Goal: Browse casually

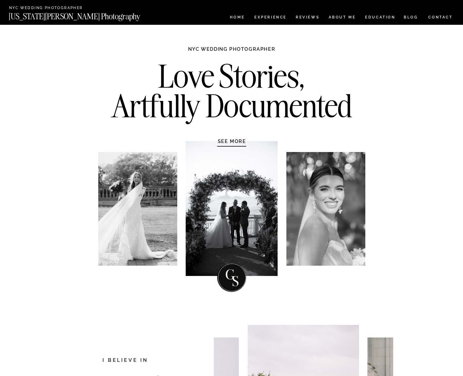
drag, startPoint x: 337, startPoint y: 193, endPoint x: 358, endPoint y: 197, distance: 21.6
click at [357, 198] on div at bounding box center [325, 209] width 79 height 114
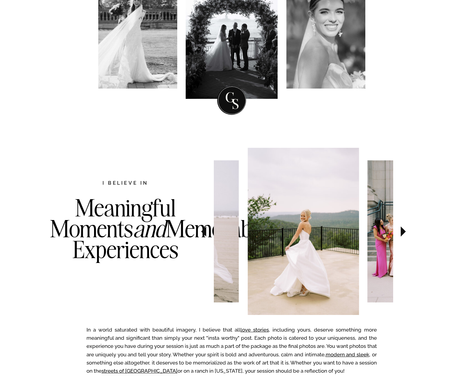
scroll to position [222, 0]
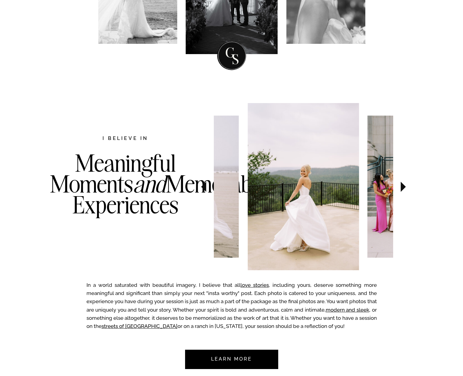
click at [203, 185] on icon at bounding box center [203, 187] width 5 height 10
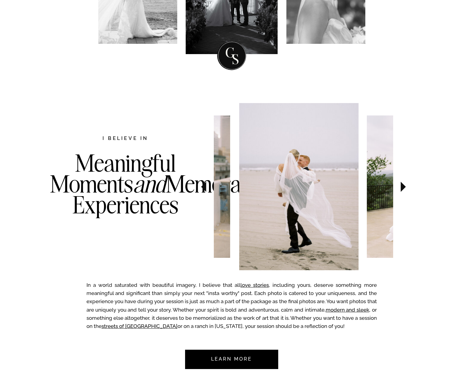
click at [204, 185] on icon at bounding box center [203, 187] width 5 height 10
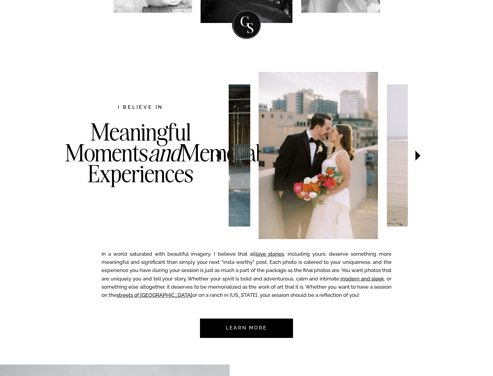
scroll to position [249, 0]
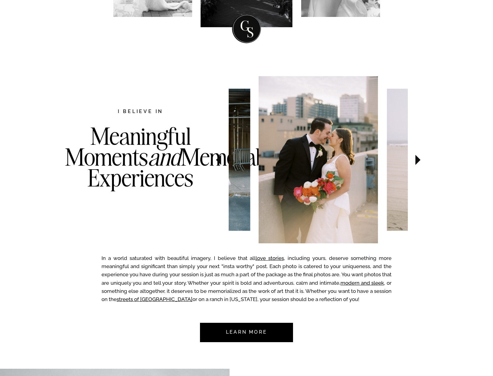
click at [104, 178] on h3 "Meaningful Moments and Memorable Experiences" at bounding box center [140, 169] width 151 height 87
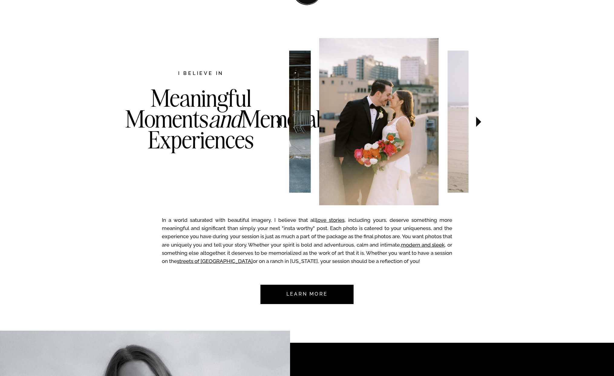
scroll to position [286, 0]
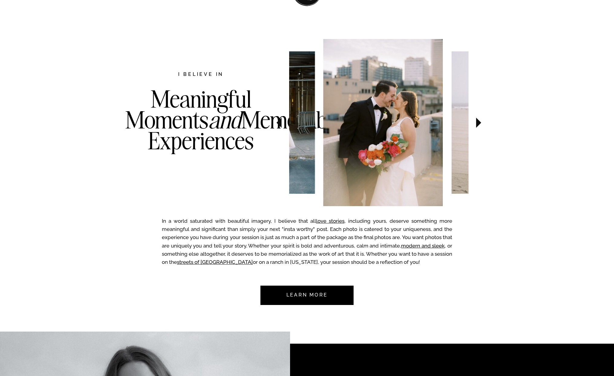
click at [403, 115] on img at bounding box center [382, 122] width 119 height 167
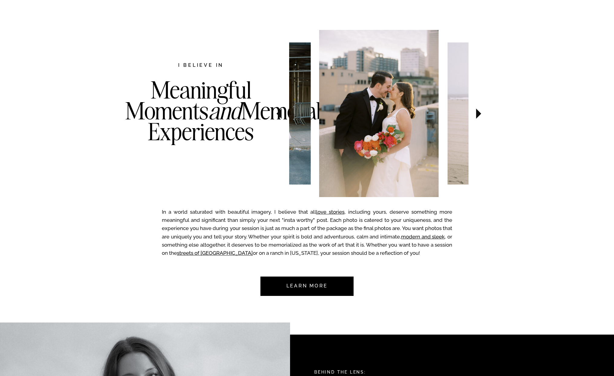
scroll to position [295, 0]
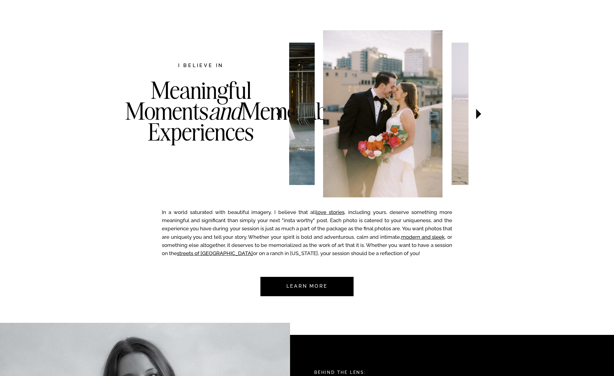
click at [414, 195] on img at bounding box center [382, 113] width 119 height 167
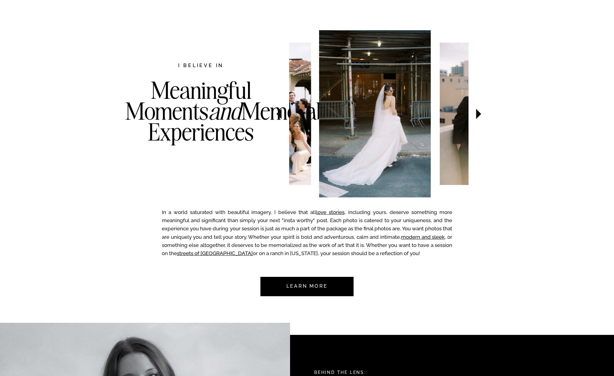
click at [440, 151] on img at bounding box center [491, 114] width 102 height 142
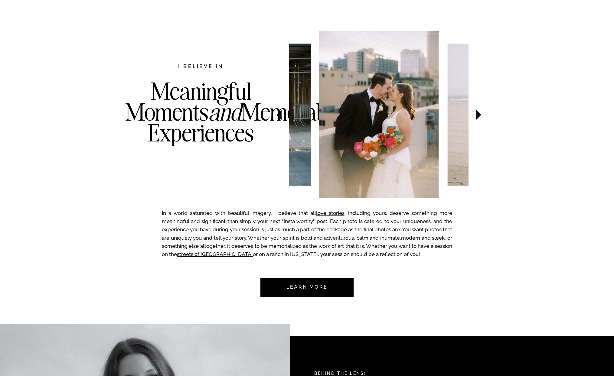
scroll to position [294, 0]
click at [463, 112] on icon at bounding box center [478, 115] width 5 height 10
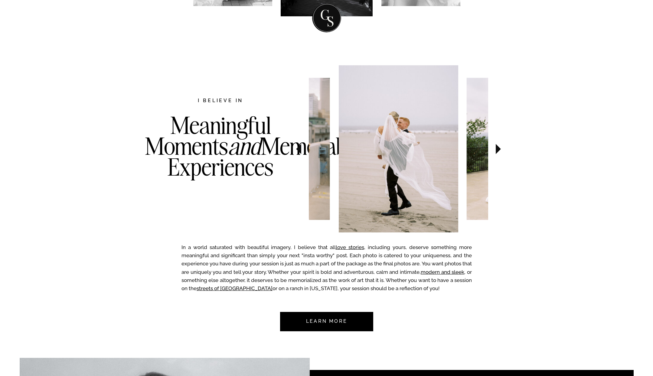
scroll to position [256, 0]
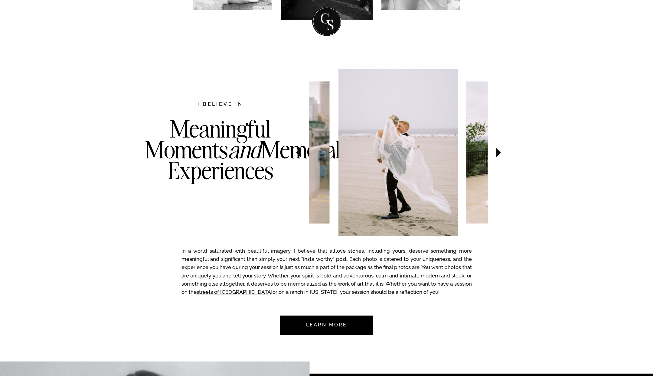
click at [463, 154] on icon at bounding box center [498, 152] width 20 height 21
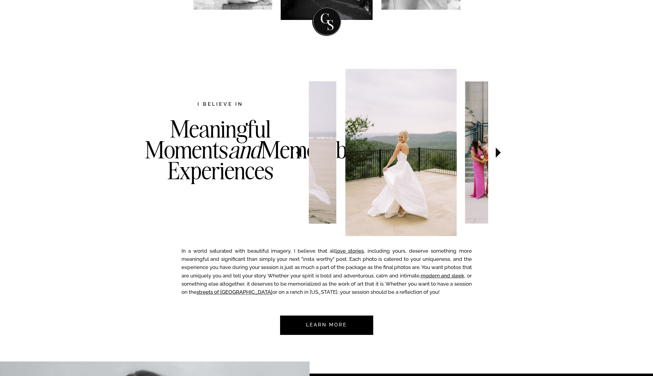
click at [463, 154] on icon at bounding box center [498, 152] width 20 height 21
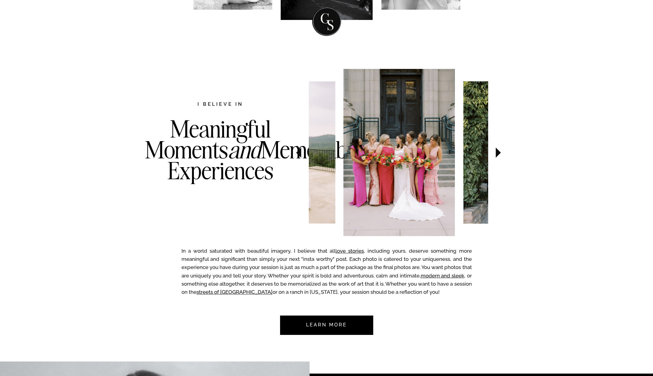
click at [463, 154] on icon at bounding box center [498, 152] width 20 height 21
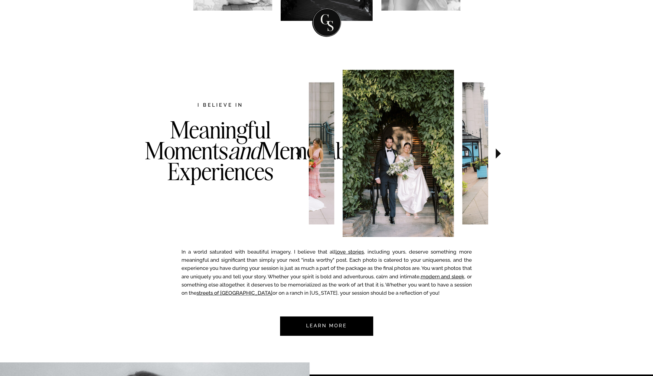
scroll to position [255, 0]
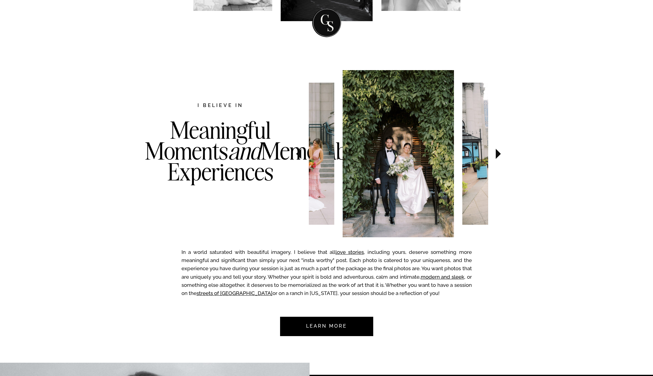
click at [463, 155] on icon at bounding box center [498, 154] width 5 height 10
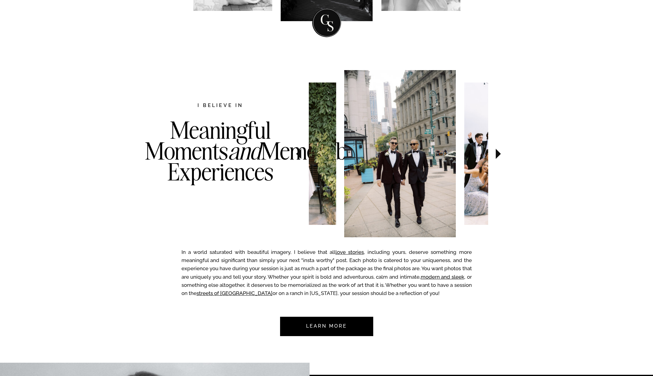
click at [463, 155] on icon at bounding box center [498, 154] width 5 height 10
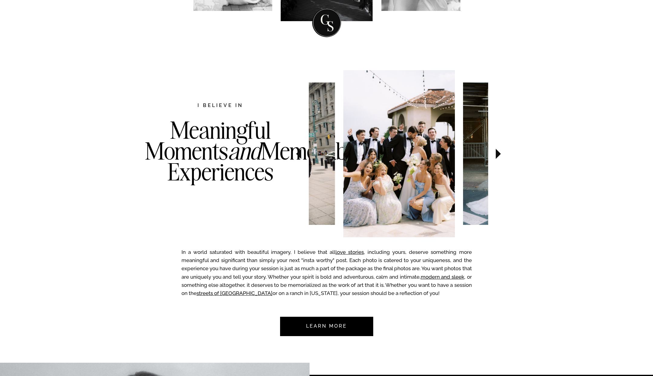
click at [463, 155] on icon at bounding box center [498, 154] width 5 height 10
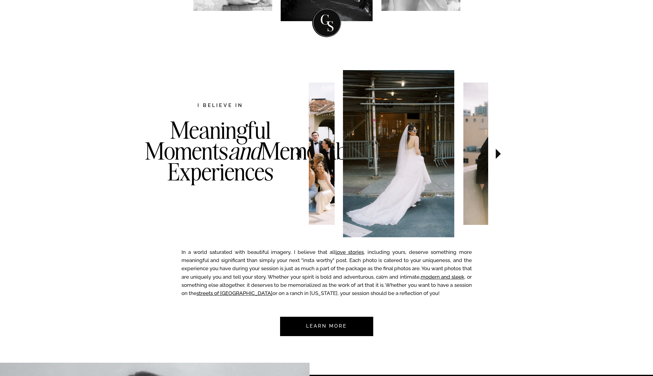
click at [463, 155] on icon at bounding box center [498, 154] width 5 height 10
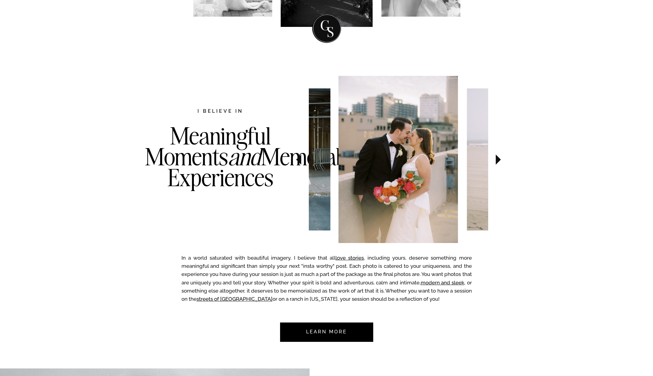
scroll to position [244, 0]
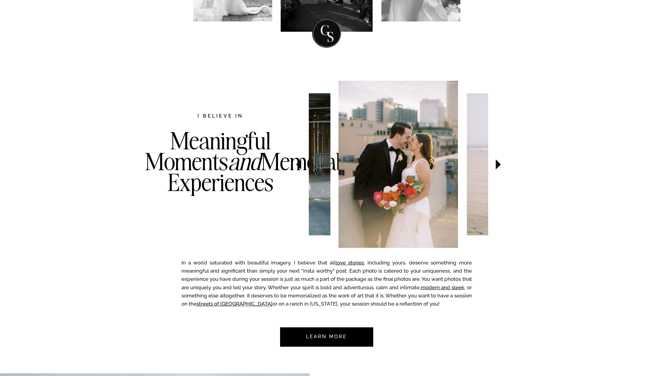
click at [463, 165] on icon at bounding box center [498, 164] width 5 height 10
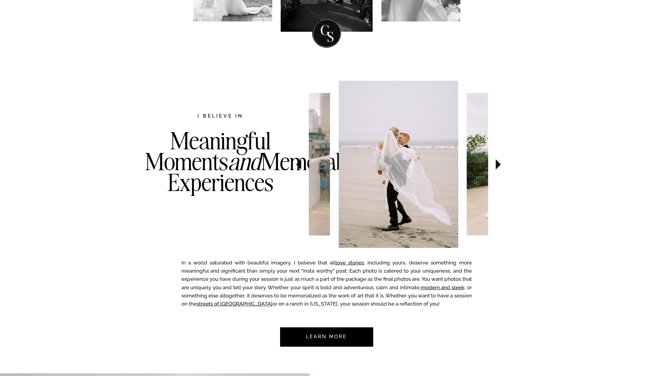
click at [463, 165] on icon at bounding box center [498, 164] width 5 height 10
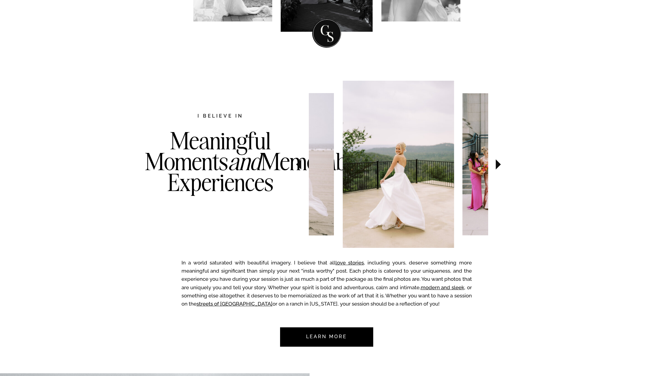
click at [463, 165] on icon at bounding box center [498, 164] width 5 height 10
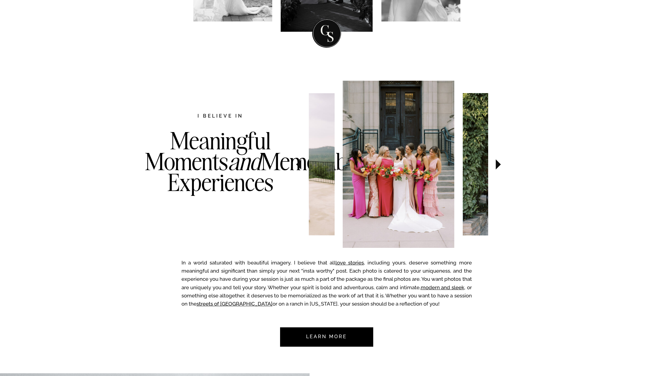
click at [463, 165] on icon at bounding box center [498, 164] width 5 height 10
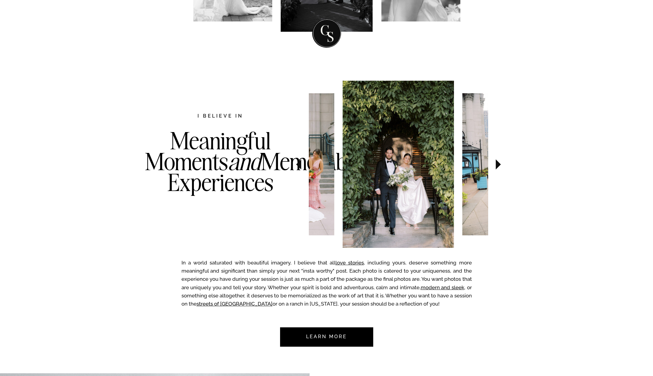
click at [463, 164] on icon at bounding box center [498, 164] width 5 height 10
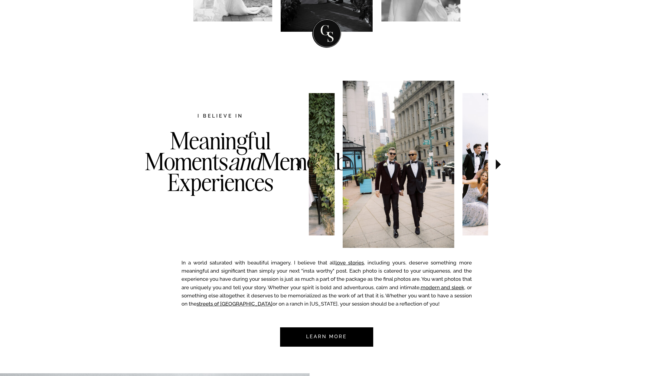
click at [463, 164] on icon at bounding box center [498, 164] width 5 height 10
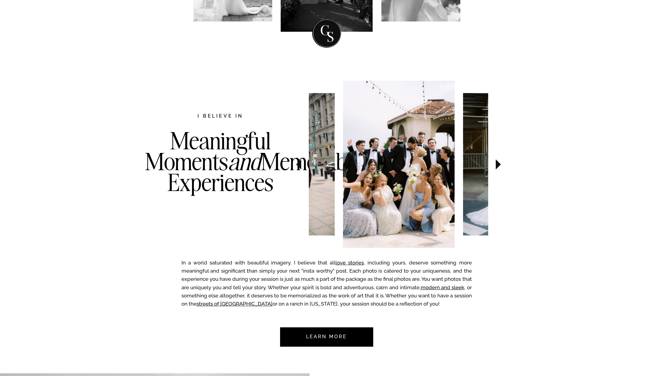
click at [463, 164] on icon at bounding box center [498, 164] width 5 height 10
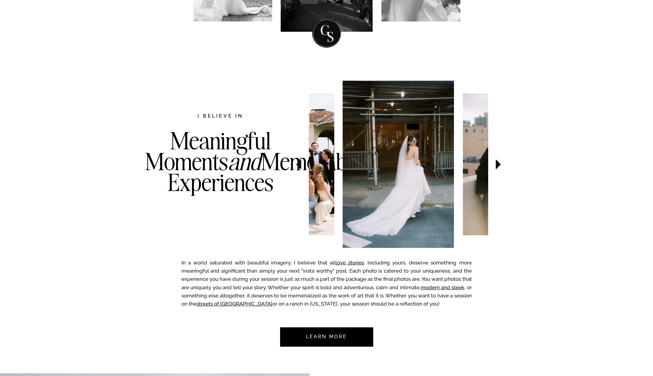
click at [300, 164] on icon at bounding box center [298, 164] width 5 height 10
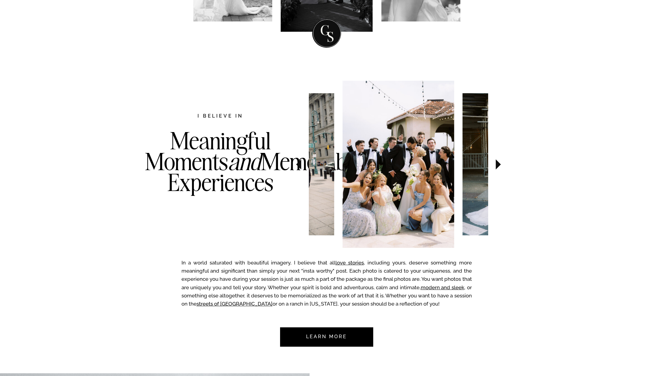
click at [463, 166] on icon at bounding box center [498, 164] width 5 height 10
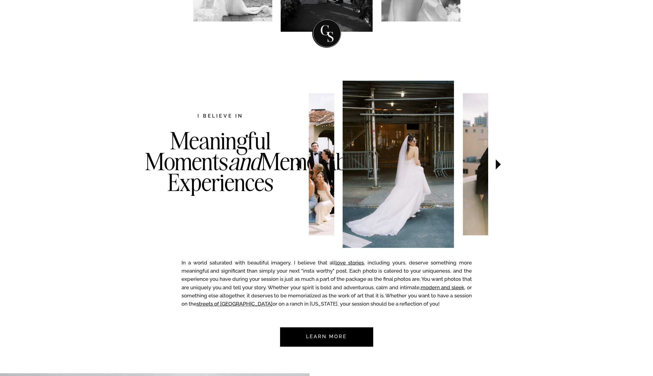
click at [463, 166] on icon at bounding box center [498, 164] width 5 height 10
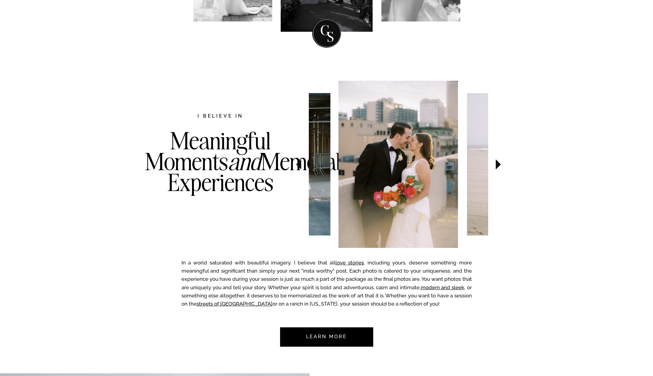
click at [463, 166] on icon at bounding box center [498, 164] width 5 height 10
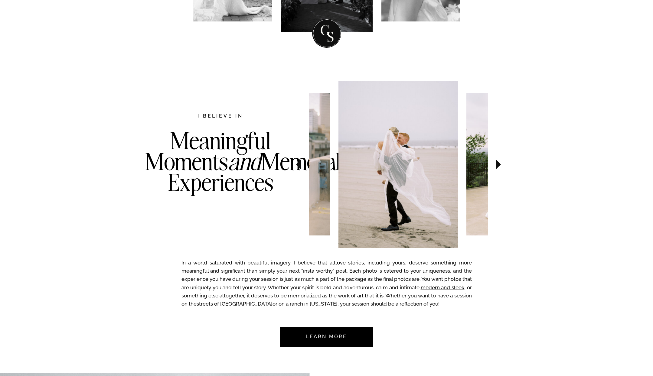
click at [463, 166] on icon at bounding box center [498, 164] width 5 height 10
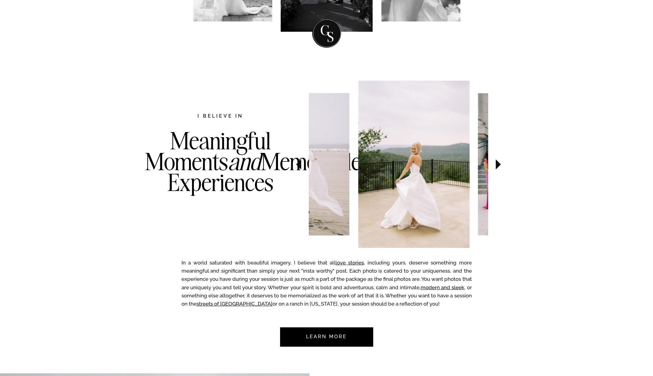
click at [463, 166] on icon at bounding box center [498, 164] width 5 height 10
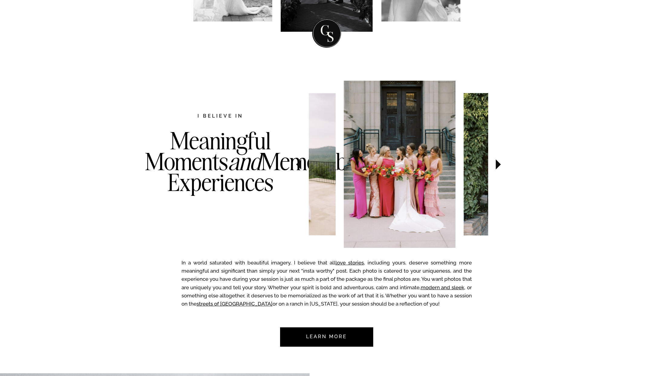
click at [463, 166] on icon at bounding box center [498, 164] width 5 height 10
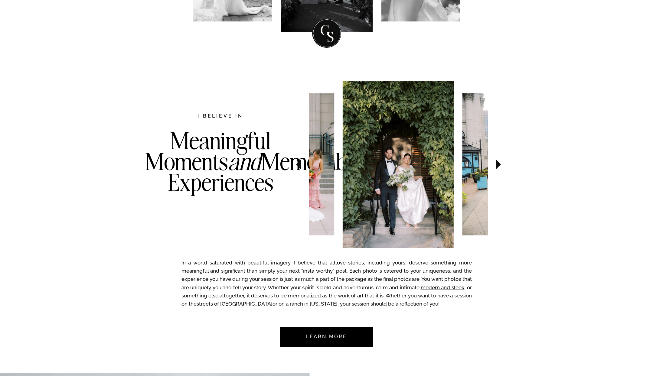
click at [463, 166] on icon at bounding box center [498, 164] width 5 height 10
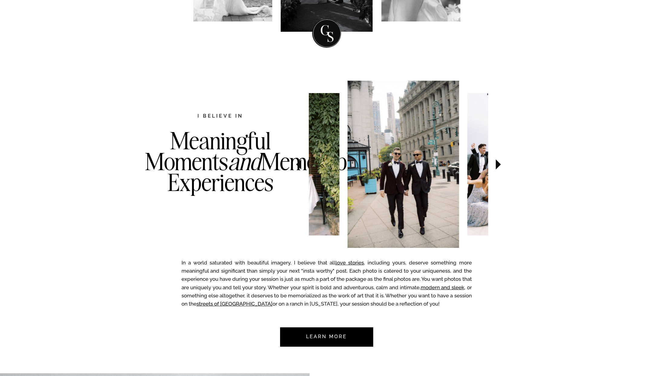
click at [463, 166] on icon at bounding box center [498, 164] width 5 height 10
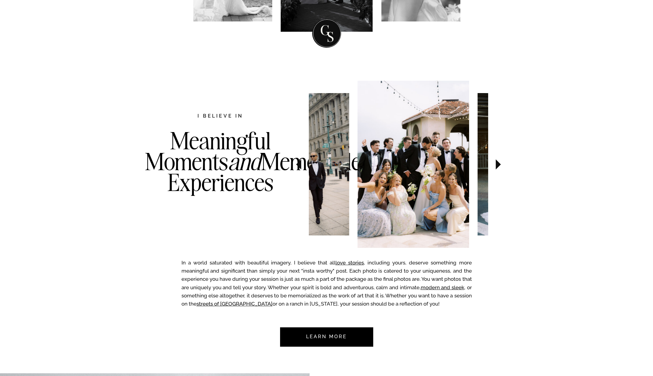
click at [463, 166] on icon at bounding box center [498, 164] width 5 height 10
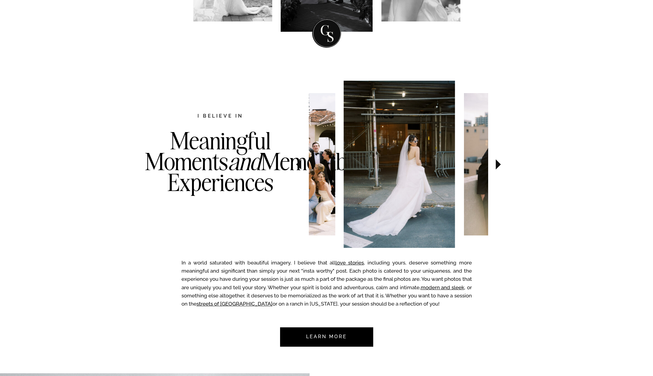
click at [463, 166] on icon at bounding box center [498, 164] width 5 height 10
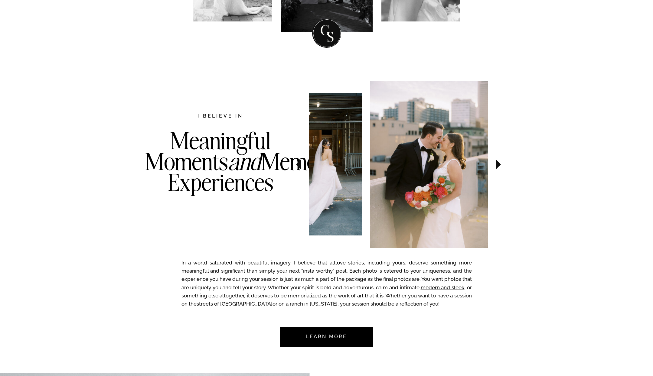
click at [463, 166] on icon at bounding box center [498, 164] width 5 height 10
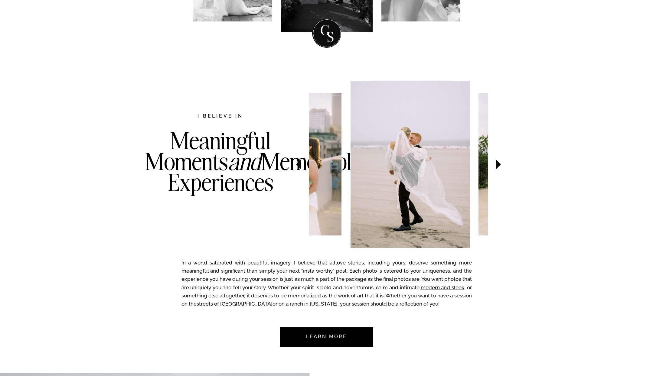
click at [463, 166] on icon at bounding box center [498, 164] width 5 height 10
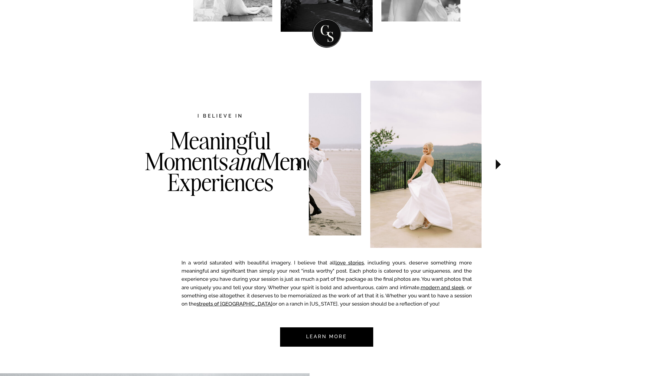
click at [463, 166] on icon at bounding box center [498, 164] width 5 height 10
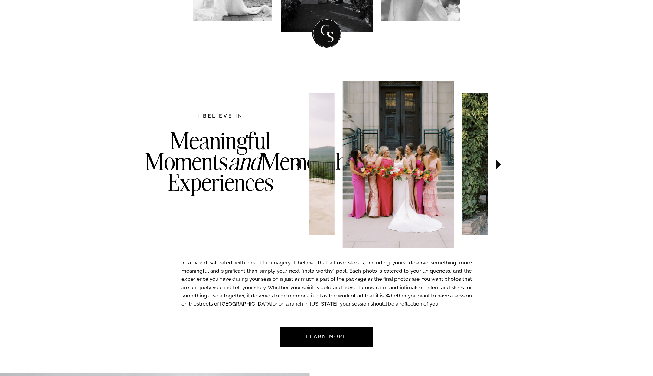
click at [463, 166] on icon at bounding box center [498, 164] width 5 height 10
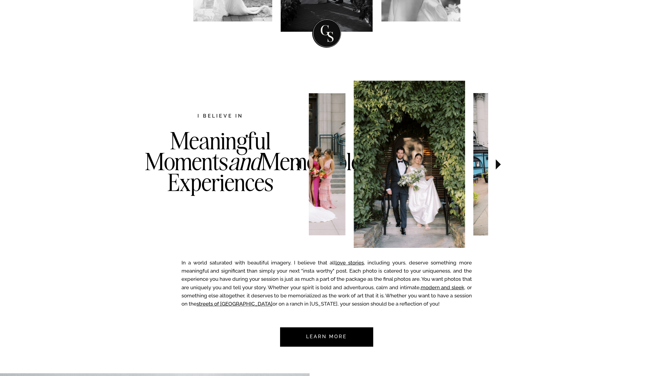
click at [463, 166] on icon at bounding box center [498, 164] width 5 height 10
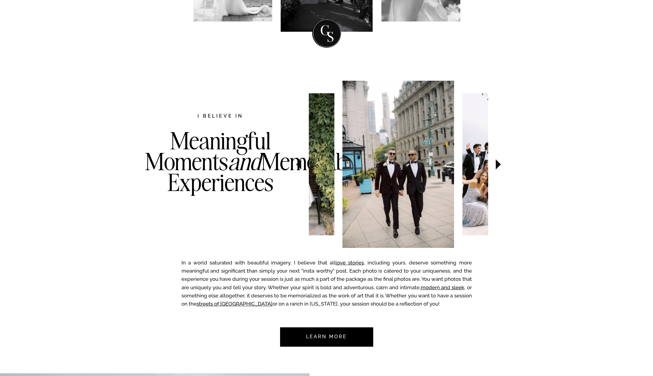
click at [463, 164] on icon at bounding box center [498, 164] width 5 height 10
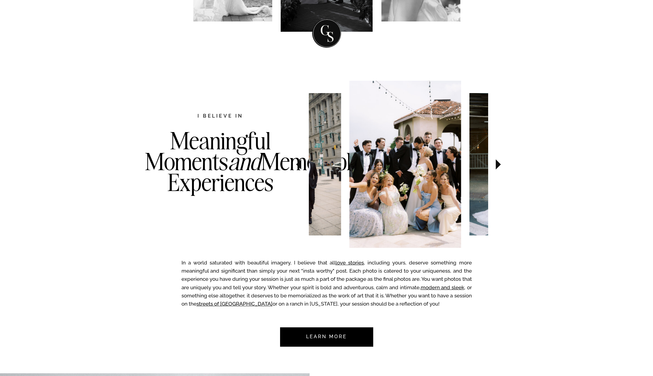
click at [463, 164] on icon at bounding box center [498, 164] width 5 height 10
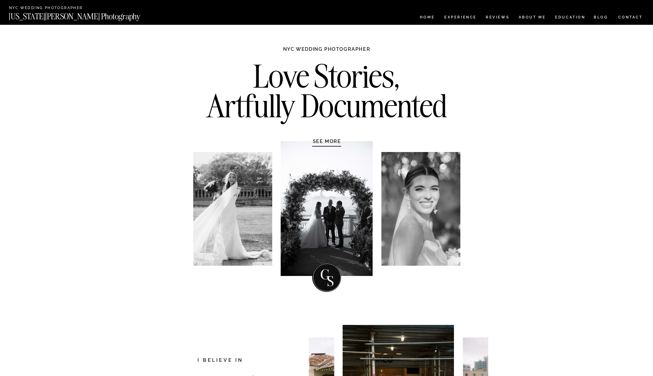
scroll to position [55, 0]
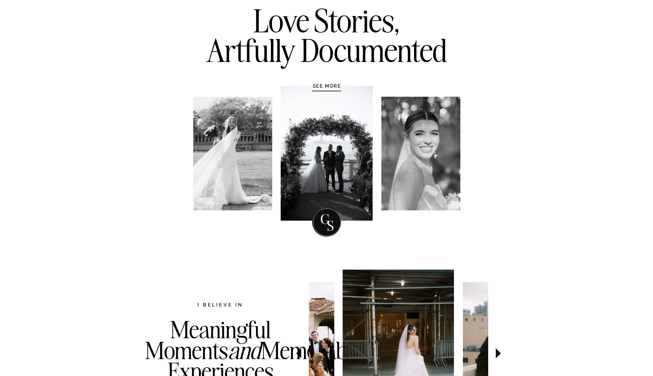
drag, startPoint x: 341, startPoint y: 167, endPoint x: 300, endPoint y: 166, distance: 40.5
click at [300, 166] on div at bounding box center [327, 153] width 92 height 135
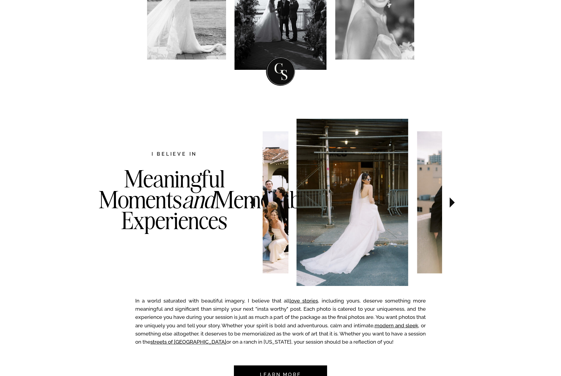
scroll to position [212, 0]
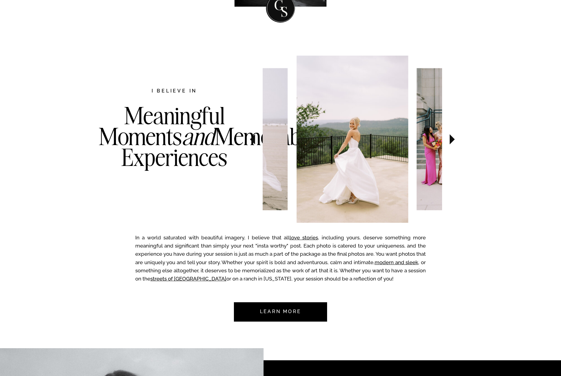
scroll to position [258, 0]
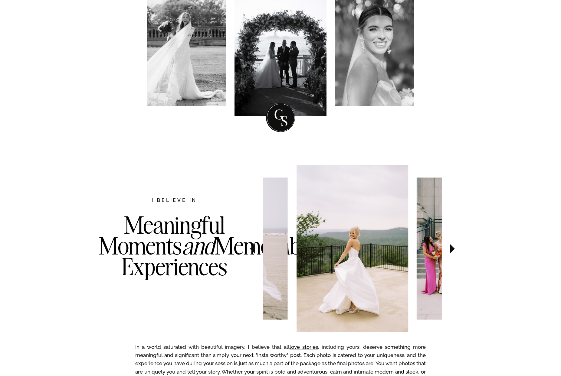
scroll to position [288, 0]
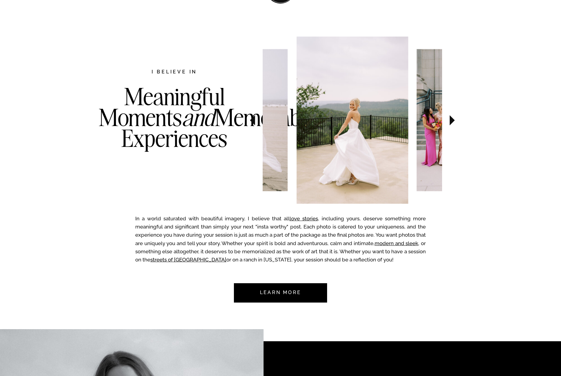
click at [176, 128] on h3 "Meaningful Moments and Memorable Experiences" at bounding box center [174, 129] width 151 height 87
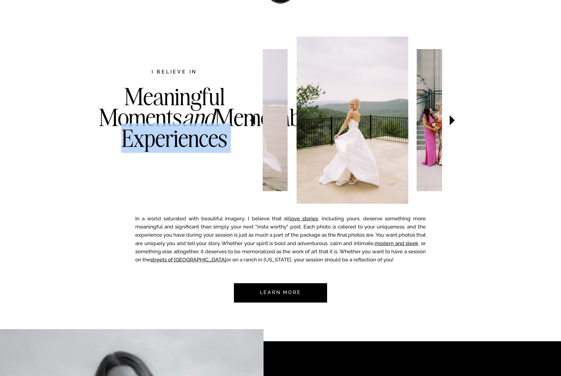
drag, startPoint x: 148, startPoint y: 68, endPoint x: 209, endPoint y: 128, distance: 85.1
click at [209, 128] on div "In a world saturated with beautiful imagery, I believe that all love stories , …" at bounding box center [280, 183] width 363 height 318
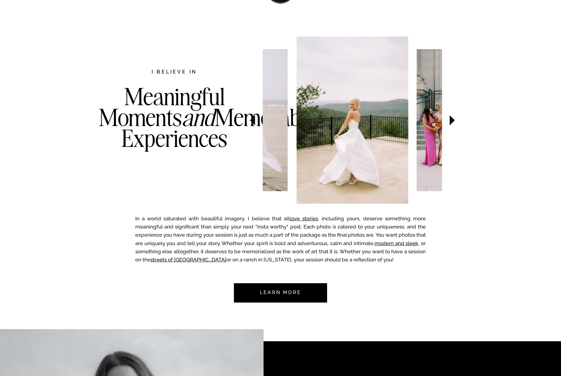
drag, startPoint x: 208, startPoint y: 129, endPoint x: 210, endPoint y: 132, distance: 3.7
click at [209, 129] on h3 "Meaningful Moments and Memorable Experiences" at bounding box center [174, 129] width 151 height 87
drag, startPoint x: 222, startPoint y: 161, endPoint x: 140, endPoint y: 77, distance: 117.8
click at [348, 176] on img at bounding box center [352, 120] width 112 height 167
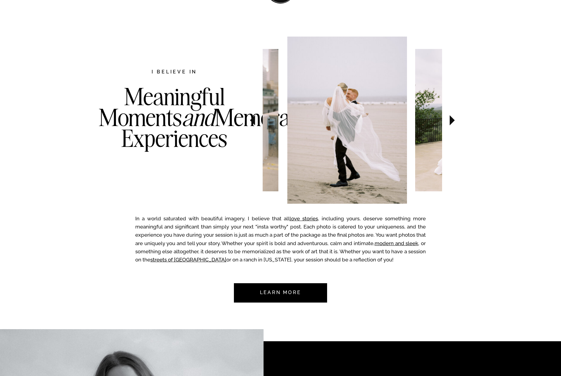
click at [336, 175] on img at bounding box center [346, 120] width 119 height 167
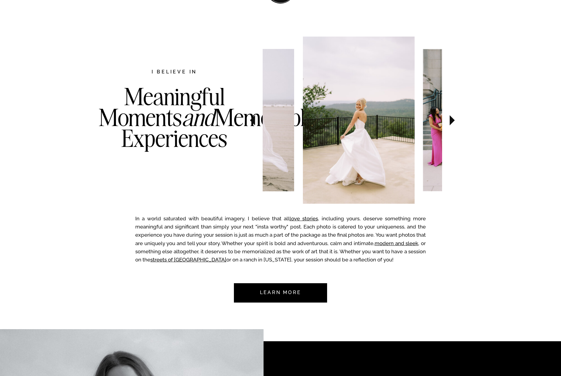
click at [371, 177] on img at bounding box center [359, 120] width 112 height 167
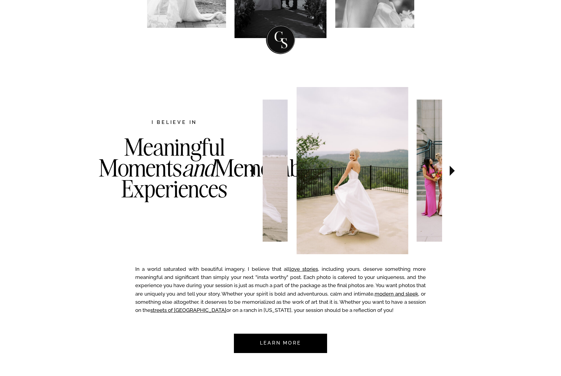
scroll to position [236, 0]
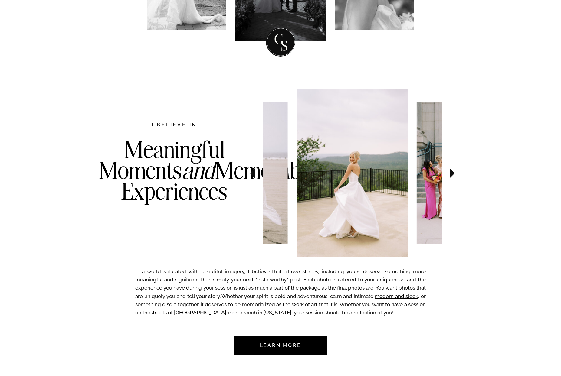
click at [178, 158] on h3 "Meaningful Moments and Memorable Experiences" at bounding box center [174, 182] width 151 height 87
drag, startPoint x: 174, startPoint y: 156, endPoint x: 157, endPoint y: 151, distance: 18.1
click at [157, 151] on h3 "Meaningful Moments and Memorable Experiences" at bounding box center [174, 182] width 151 height 87
click at [161, 151] on h3 "Meaningful Moments and Memorable Experiences" at bounding box center [174, 182] width 151 height 87
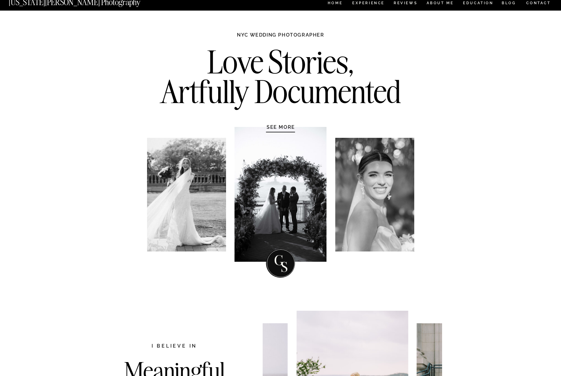
scroll to position [21, 0]
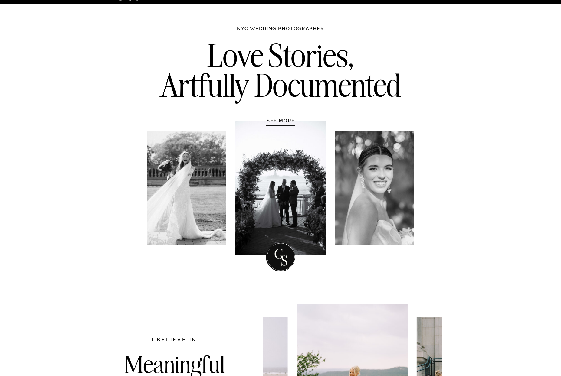
drag, startPoint x: 298, startPoint y: 252, endPoint x: 381, endPoint y: 220, distance: 88.5
click at [319, 255] on div "Love Stories, Artfully Documented NYC WEDDING PHOTOGRAPHER SEE MORE" at bounding box center [280, 147] width 363 height 287
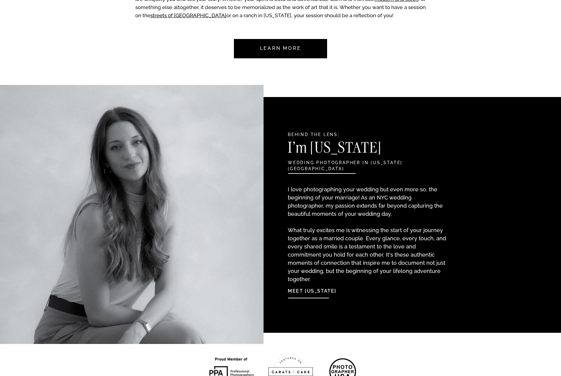
scroll to position [563, 0]
